Goal: Book appointment/travel/reservation

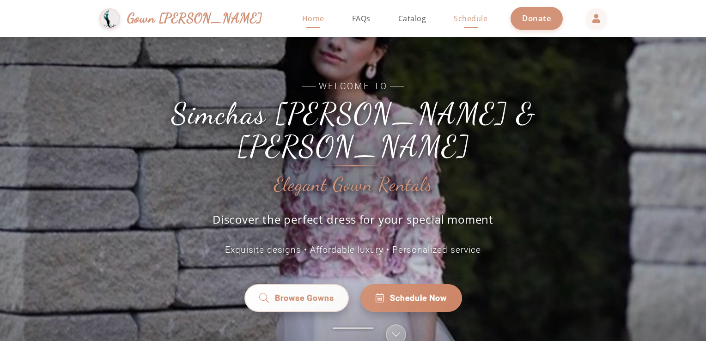
click at [444, 34] on link "Schedule" at bounding box center [470, 18] width 52 height 37
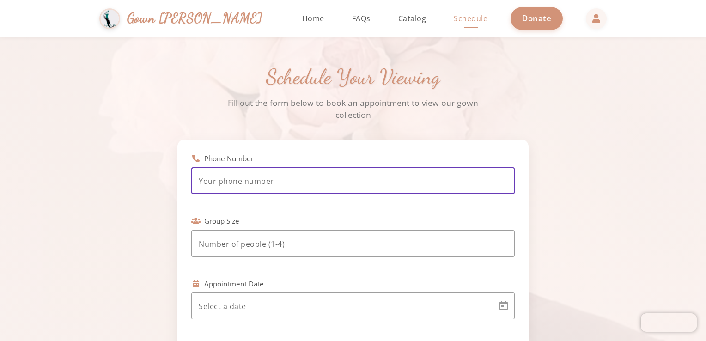
click at [296, 184] on input "tel" at bounding box center [353, 180] width 308 height 11
type input "(917) 734-6662"
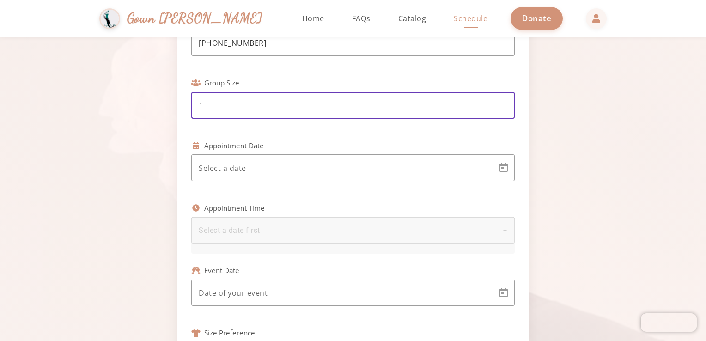
scroll to position [139, 0]
type input "1"
click at [306, 162] on body "Simchas Rochel & Golda Gown Gmach Home Return to homepage Catalog Browse our go…" at bounding box center [353, 170] width 706 height 341
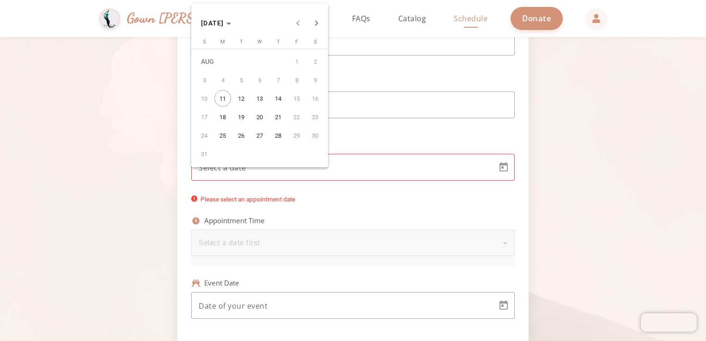
click at [218, 100] on span "11" at bounding box center [222, 98] width 17 height 17
type input "8/11/2025"
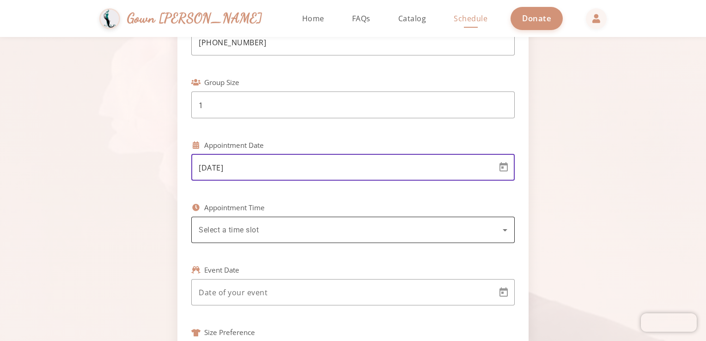
click at [421, 221] on div "Select a time slot" at bounding box center [353, 230] width 308 height 26
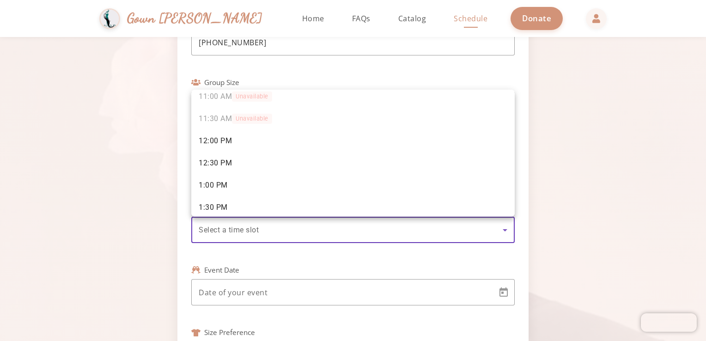
scroll to position [53, 0]
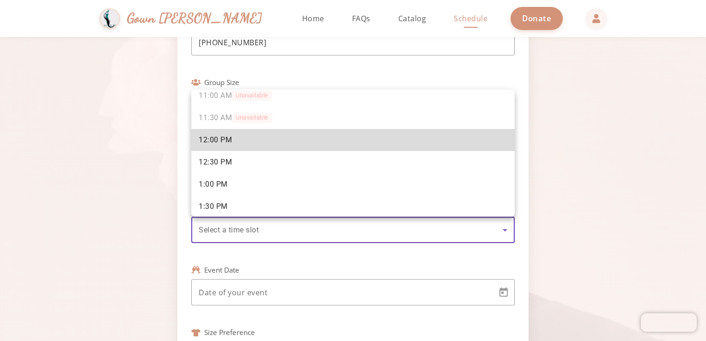
click at [355, 144] on mat-option "12:00 PM" at bounding box center [352, 140] width 323 height 22
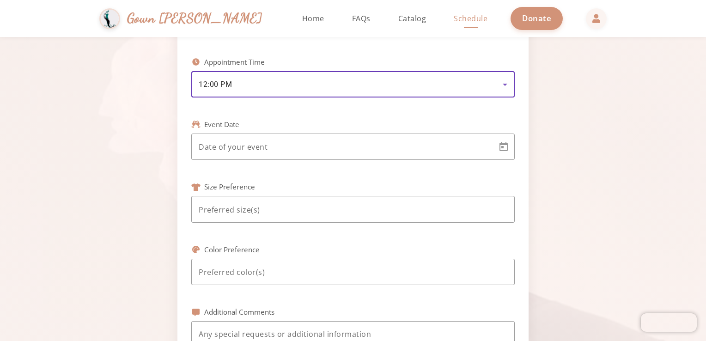
scroll to position [284, 0]
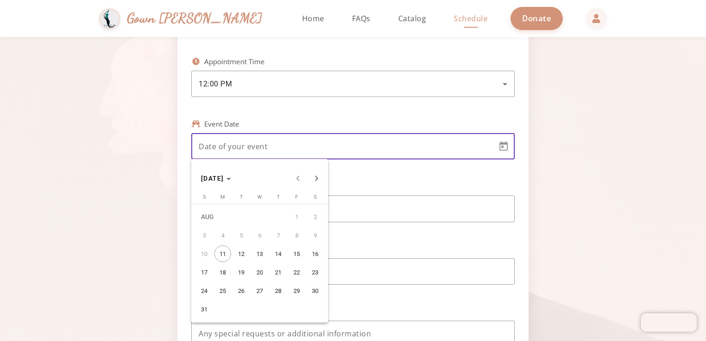
click at [355, 144] on body "Simchas Rochel & Golda Gown Gmach Home Return to homepage Catalog Browse our go…" at bounding box center [353, 170] width 706 height 341
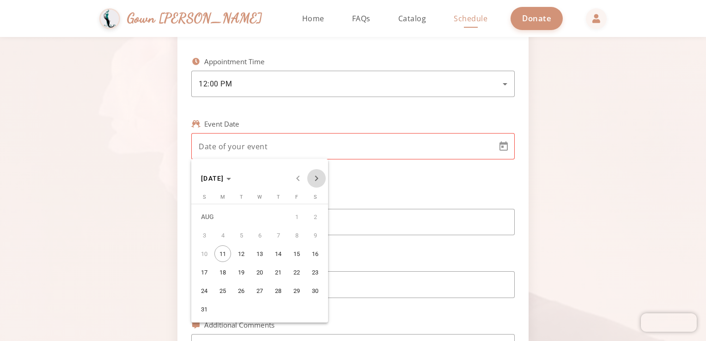
click at [316, 183] on span "Next month" at bounding box center [316, 178] width 18 height 18
click at [225, 290] on span "27" at bounding box center [222, 290] width 17 height 17
type input "10/27/2025"
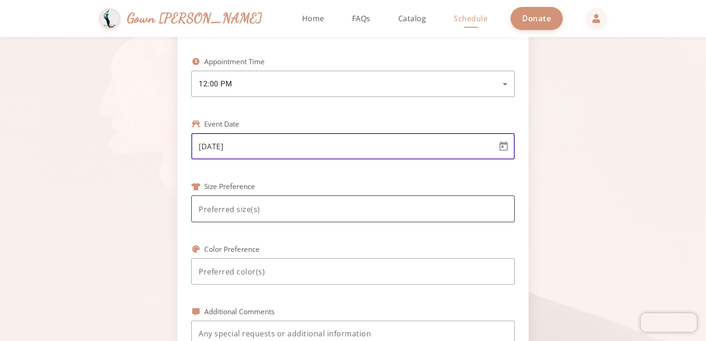
click at [278, 206] on input at bounding box center [353, 209] width 308 height 11
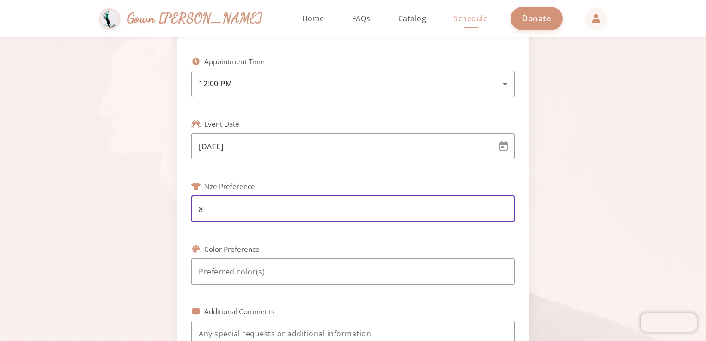
type input "8"
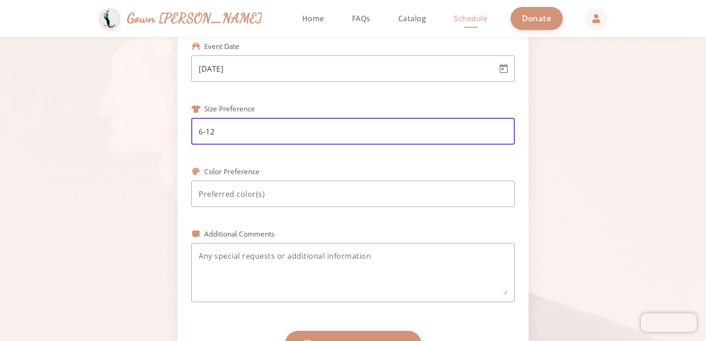
scroll to position [363, 0]
type input "6-12"
click at [286, 193] on input at bounding box center [353, 192] width 308 height 11
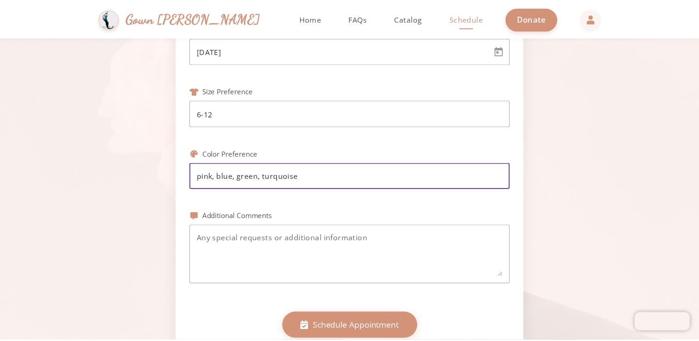
scroll to position [389, 0]
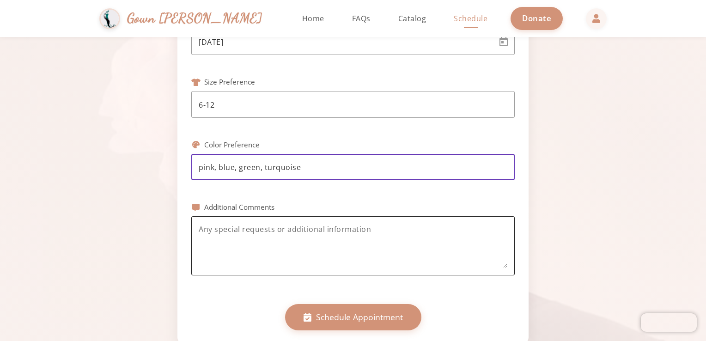
type input "pink, blue, green, turquoise"
click at [296, 232] on textarea at bounding box center [353, 246] width 308 height 44
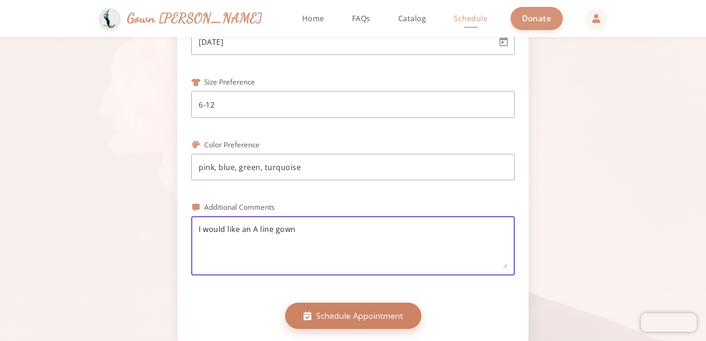
type textarea "I would like an A line gown"
click at [328, 326] on button "Schedule Appointment" at bounding box center [353, 315] width 136 height 26
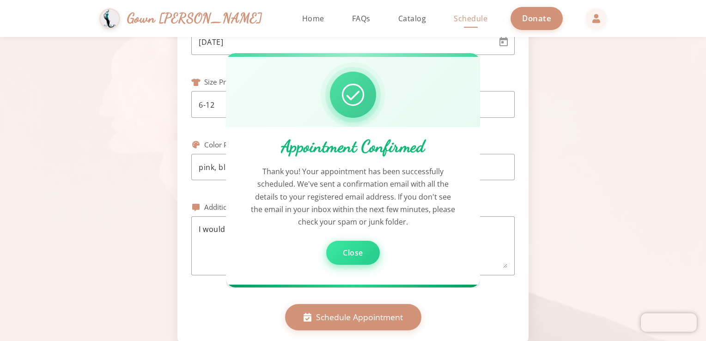
click at [358, 252] on span "Close" at bounding box center [353, 253] width 20 height 10
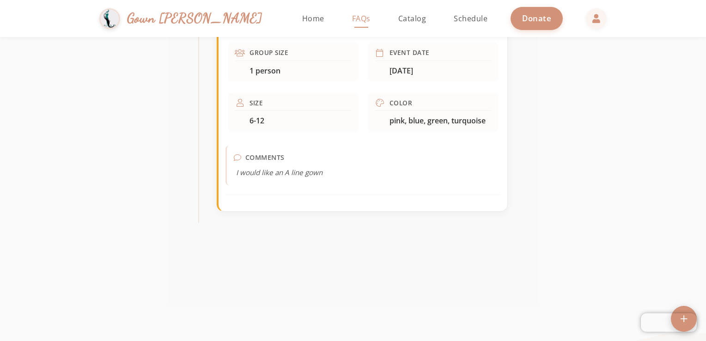
click at [343, 15] on link "FAQs" at bounding box center [361, 18] width 37 height 37
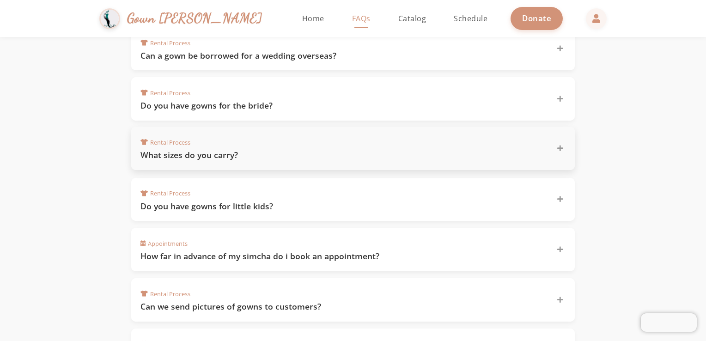
click at [307, 142] on div "Rental Process What sizes do you carry?" at bounding box center [347, 148] width 414 height 25
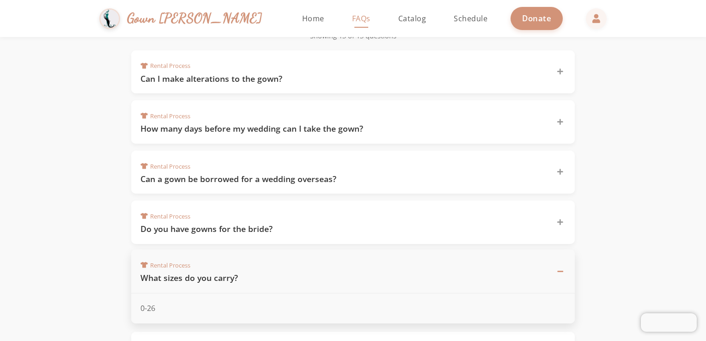
scroll to position [189, 0]
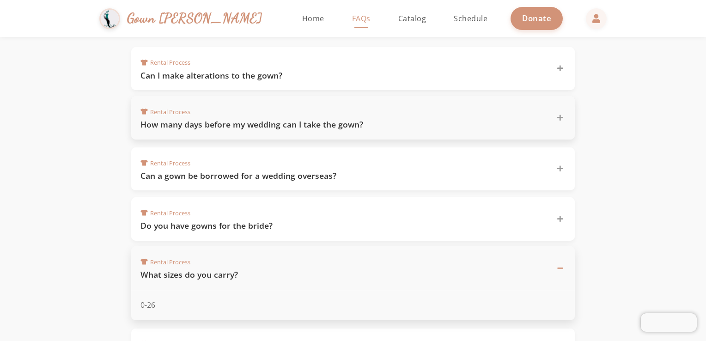
click at [313, 127] on h3 "How many days before my wedding can I take the gown?" at bounding box center [342, 125] width 405 height 12
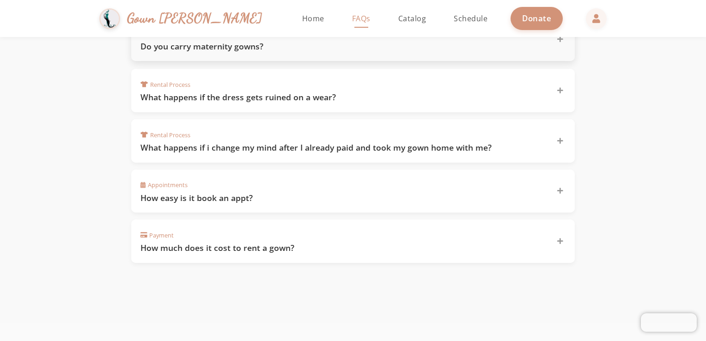
scroll to position [661, 0]
click at [266, 229] on div "Payment How much does it cost to rent a gown?" at bounding box center [347, 240] width 414 height 25
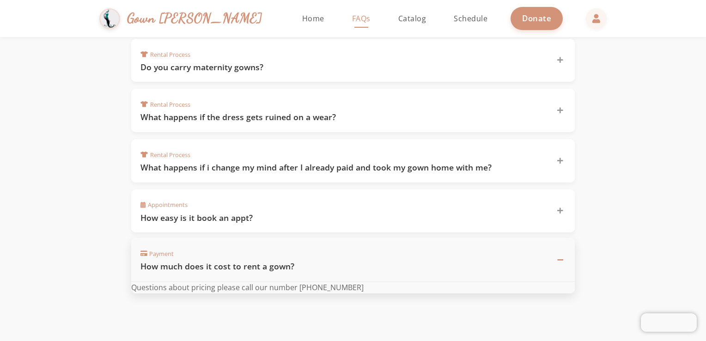
scroll to position [619, 0]
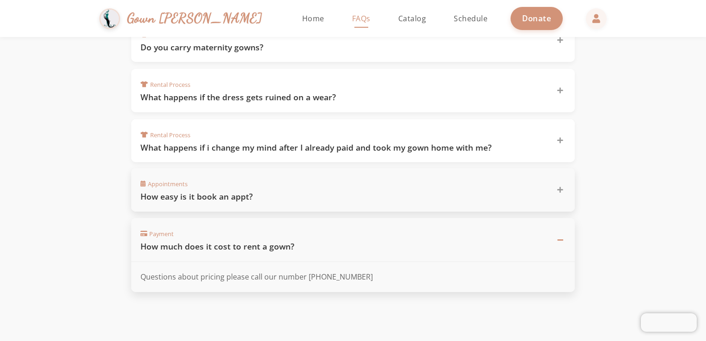
click at [276, 191] on h3 "How easy is it book an appt?" at bounding box center [342, 197] width 405 height 12
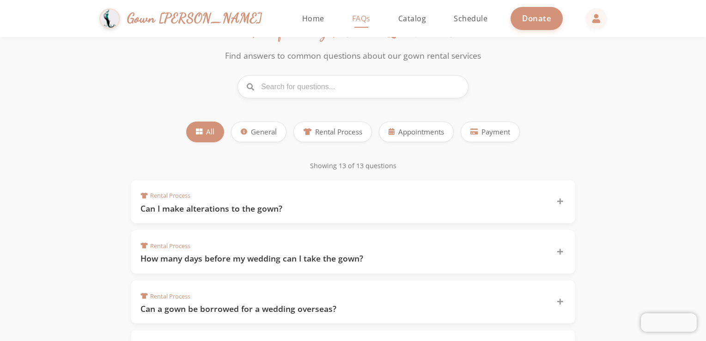
scroll to position [0, 0]
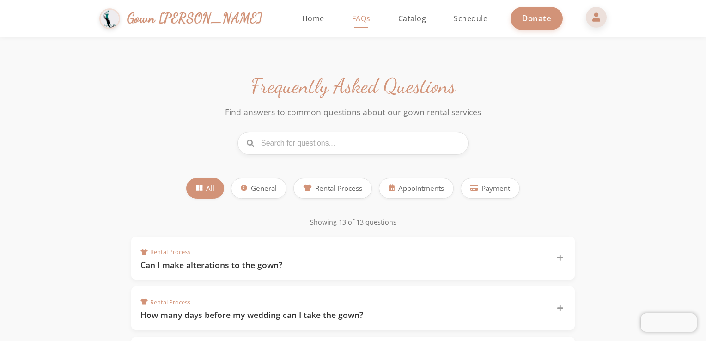
click at [585, 27] on span at bounding box center [596, 17] width 22 height 22
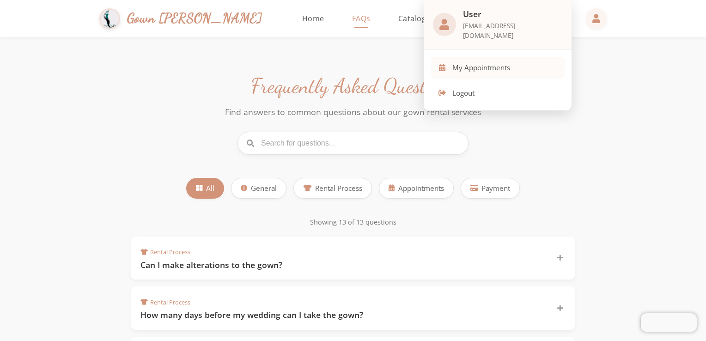
click at [510, 62] on span "My Appointments" at bounding box center [481, 67] width 58 height 11
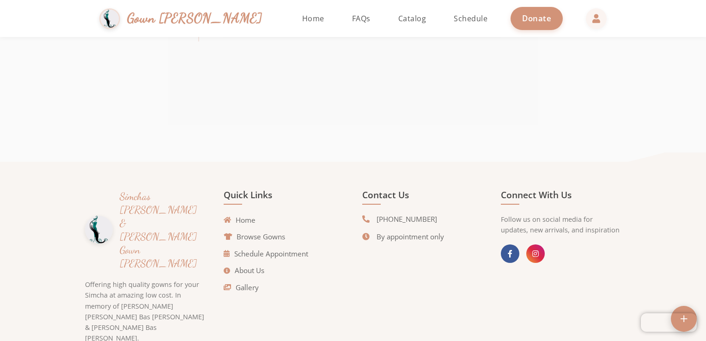
scroll to position [688, 0]
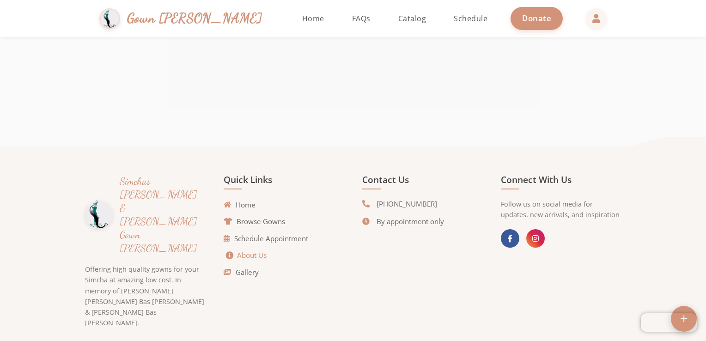
click at [229, 253] on icon at bounding box center [229, 255] width 8 height 8
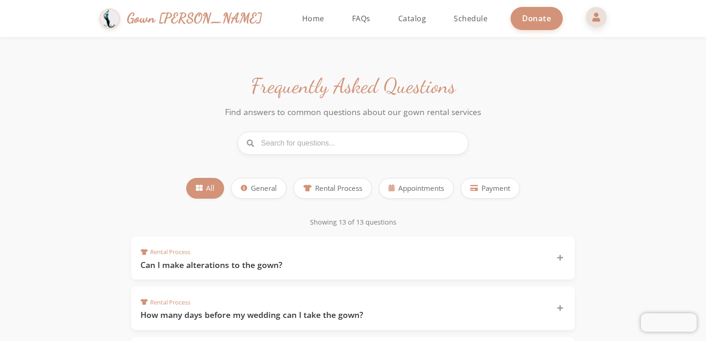
click at [585, 13] on span at bounding box center [596, 17] width 22 height 22
